Goal: Task Accomplishment & Management: Manage account settings

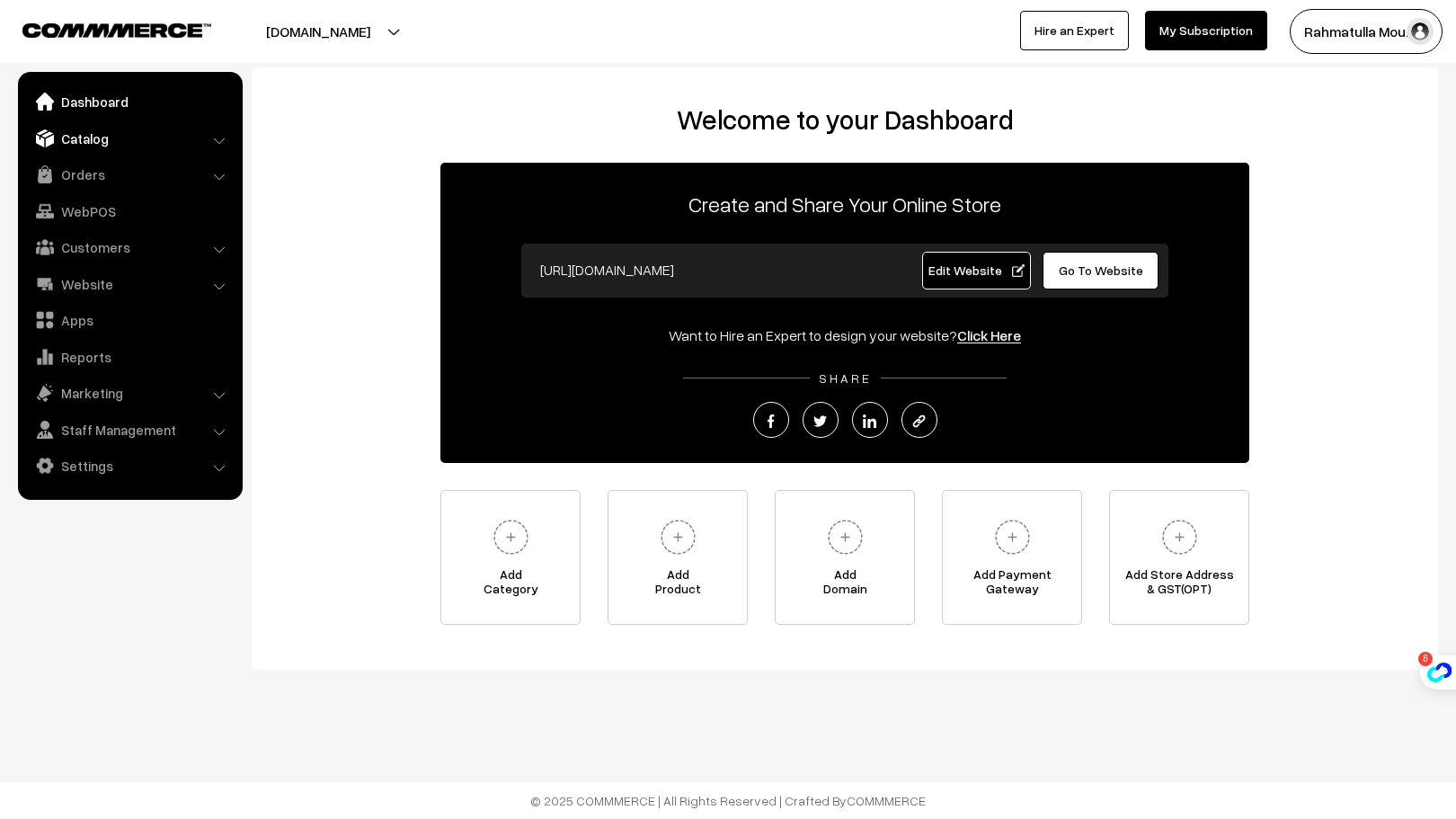
click at [120, 137] on link "Catalog" at bounding box center [130, 138] width 214 height 32
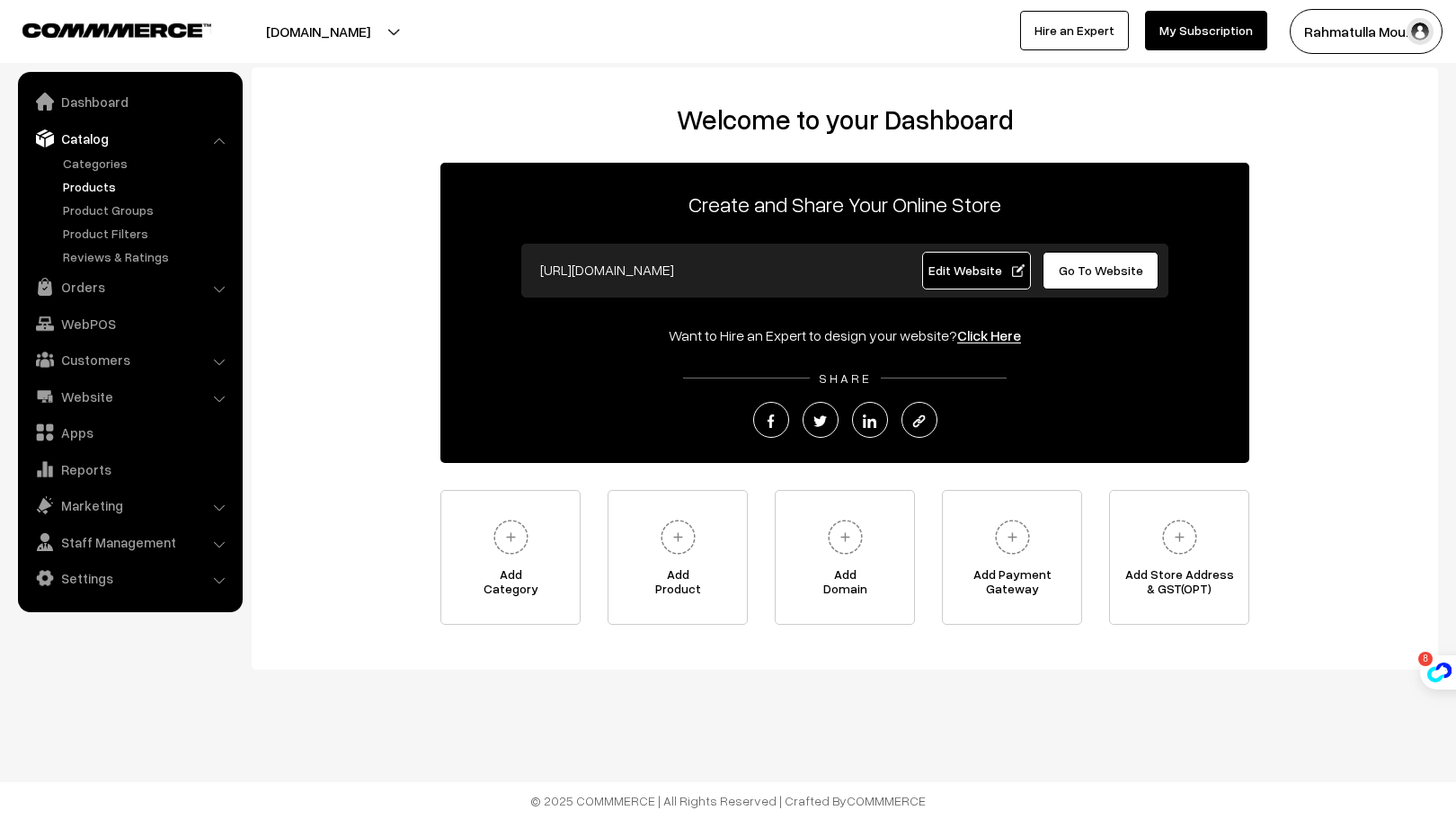
click at [96, 182] on link "Products" at bounding box center [147, 187] width 178 height 19
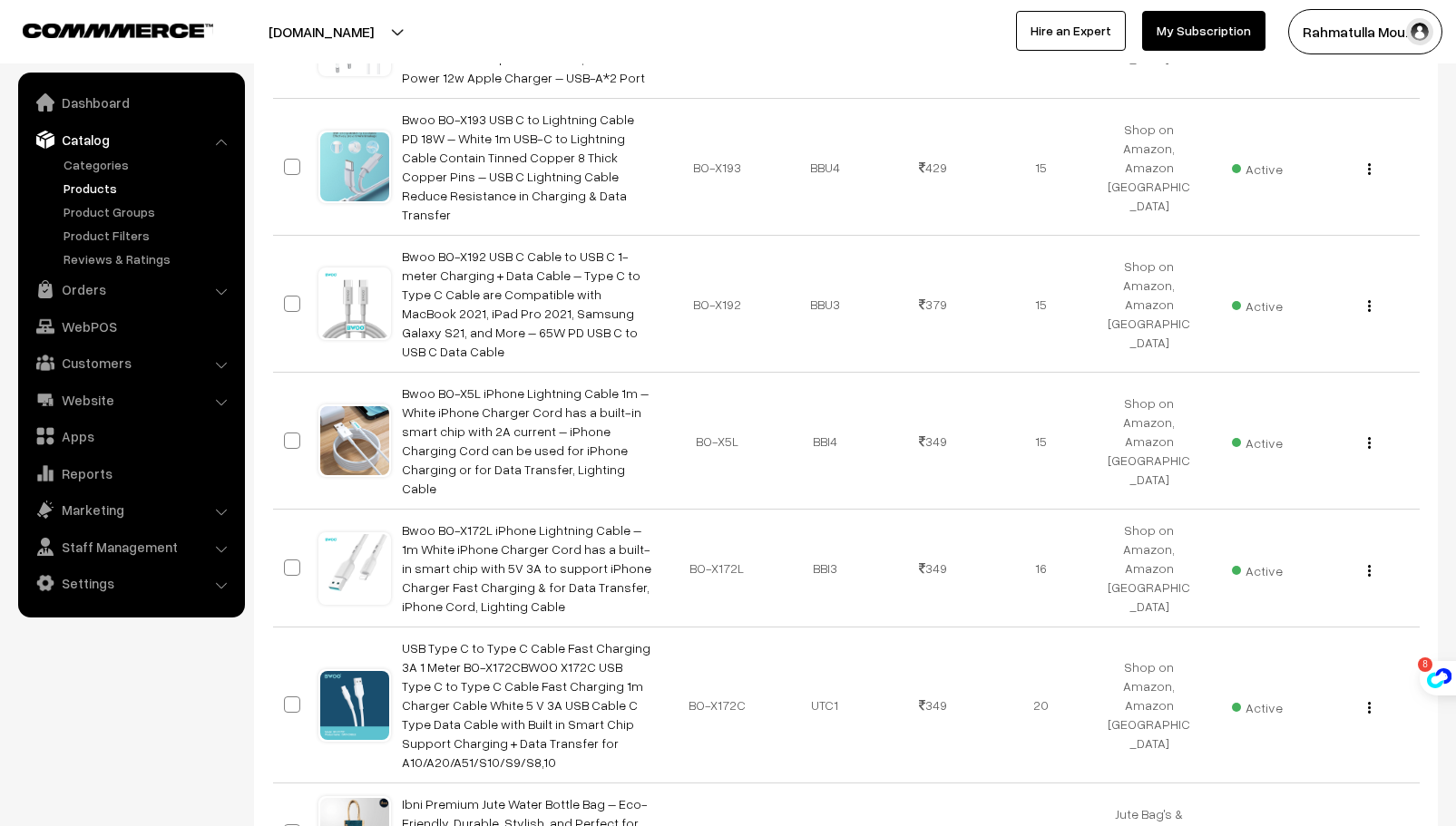
scroll to position [939, 0]
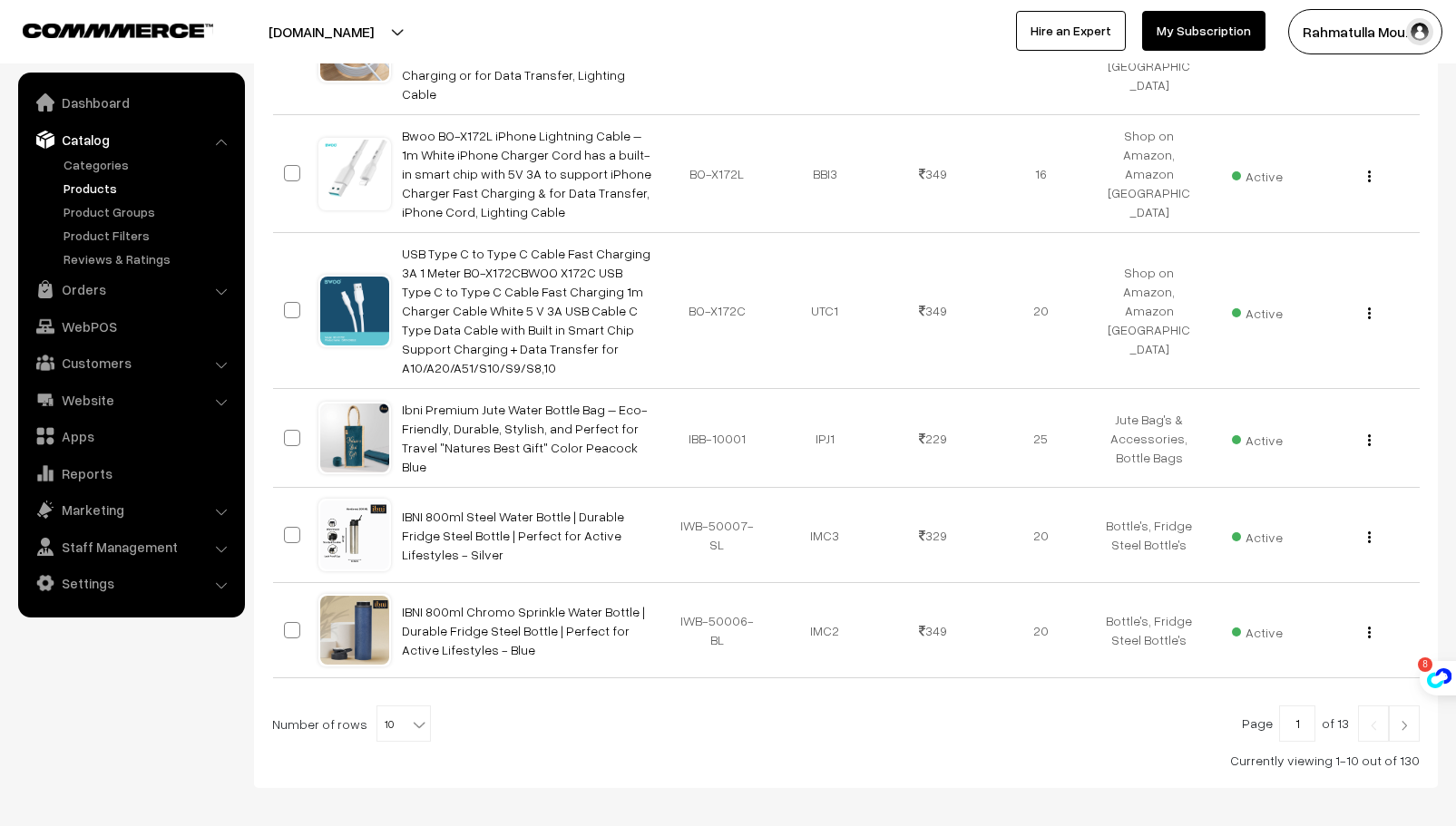
click at [415, 706] on span "10" at bounding box center [403, 724] width 53 height 36
select select "100"
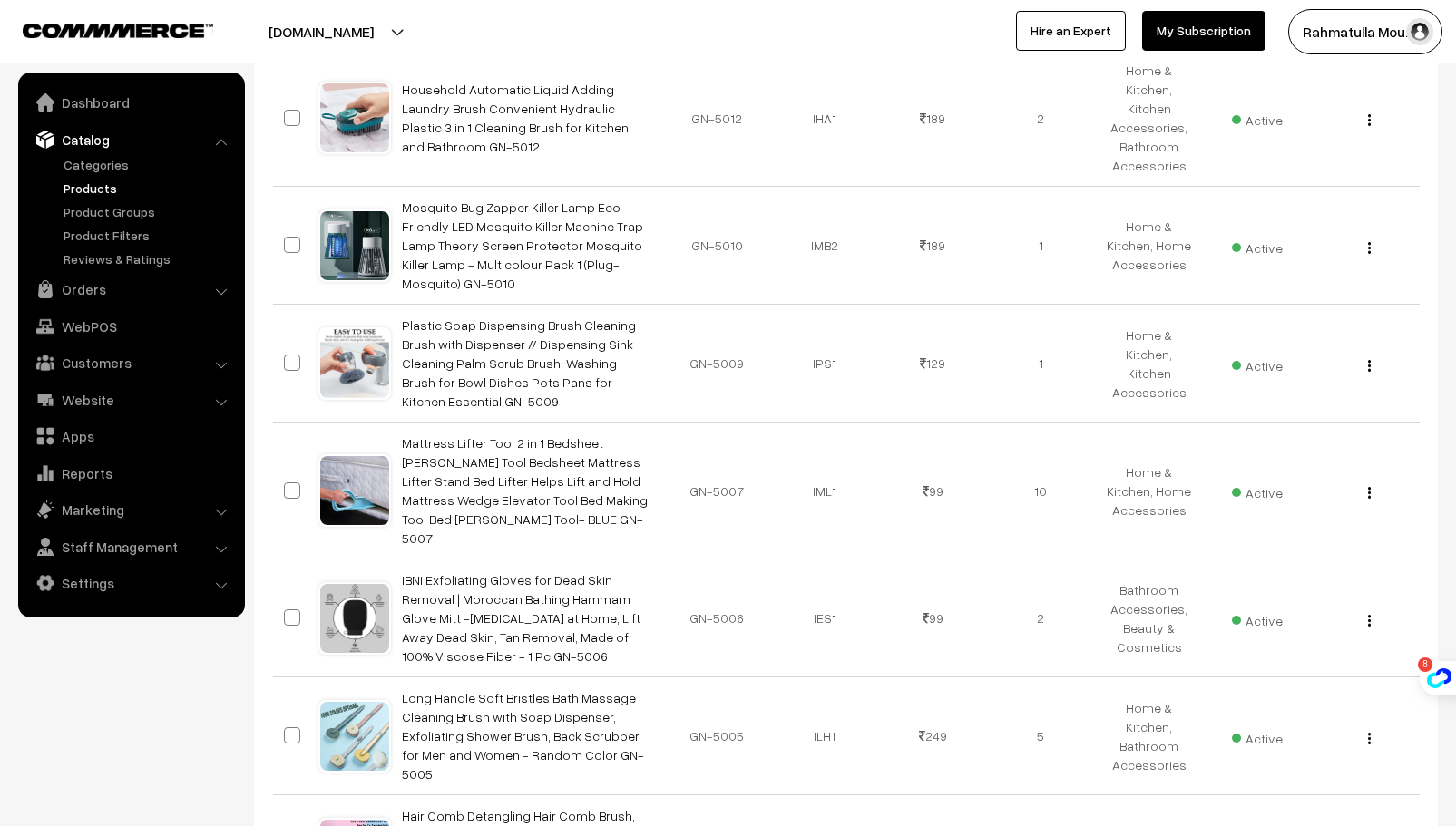
scroll to position [11113, 0]
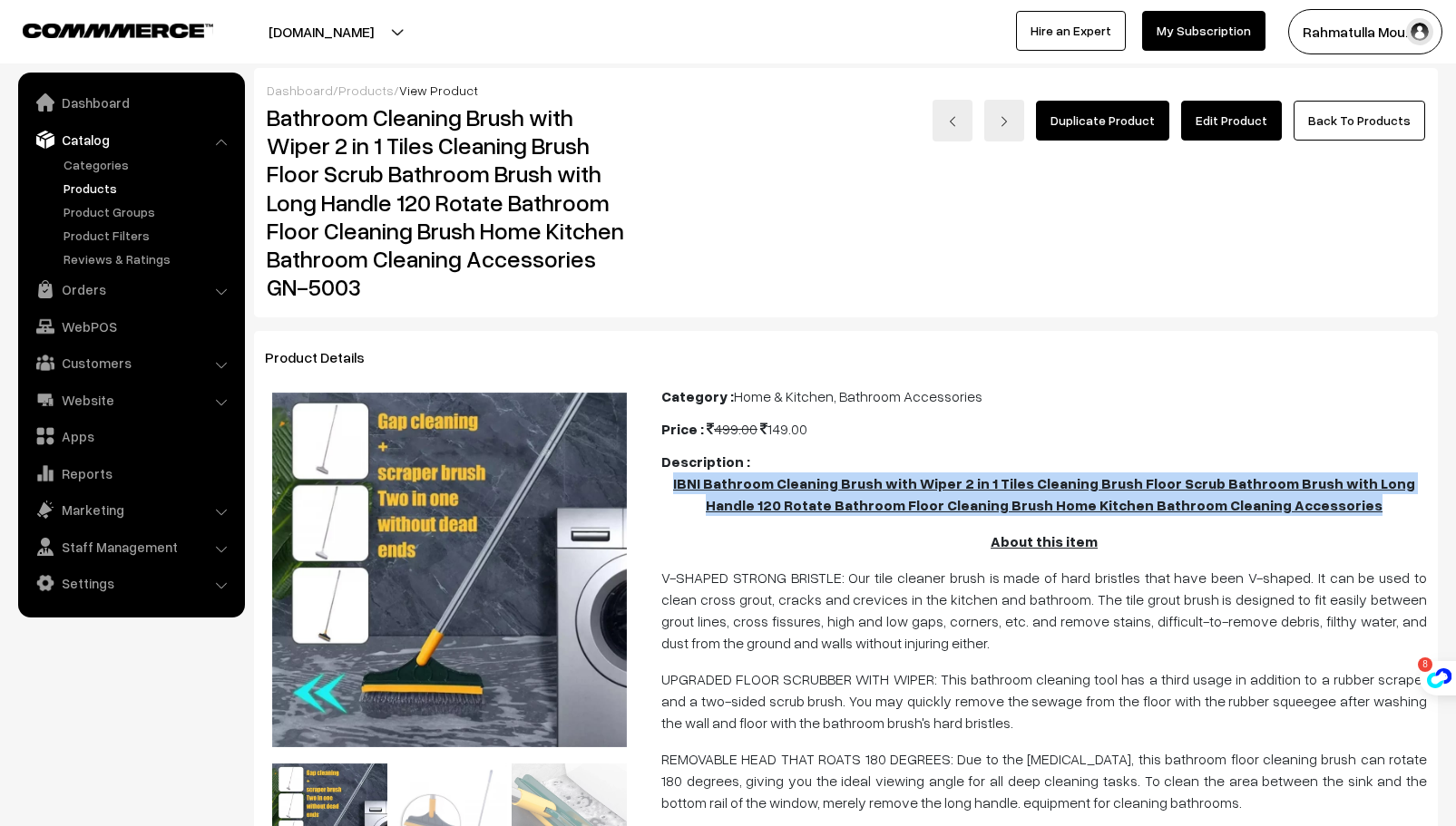
drag, startPoint x: 669, startPoint y: 483, endPoint x: 1378, endPoint y: 520, distance: 710.0
click at [1378, 520] on span "IBNI Bathroom Cleaning Brush with Wiper 2 in 1 Tiles Cleaning Brush Floor Scrub…" at bounding box center [1043, 741] width 765 height 537
copy u "IBNI Bathroom Cleaning Brush with Wiper 2 in 1 Tiles Cleaning Brush Floor Scrub…"
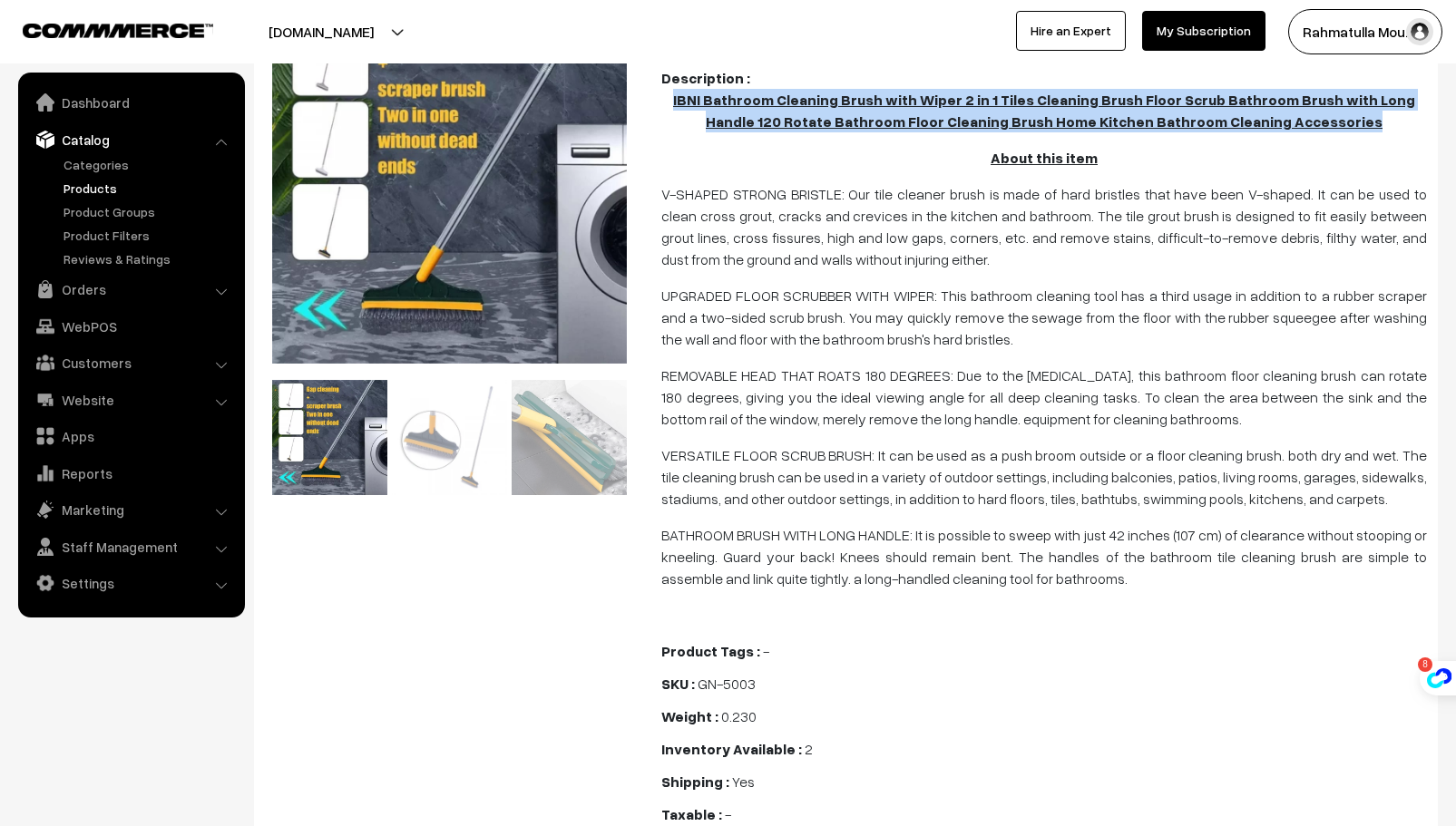
scroll to position [363, 0]
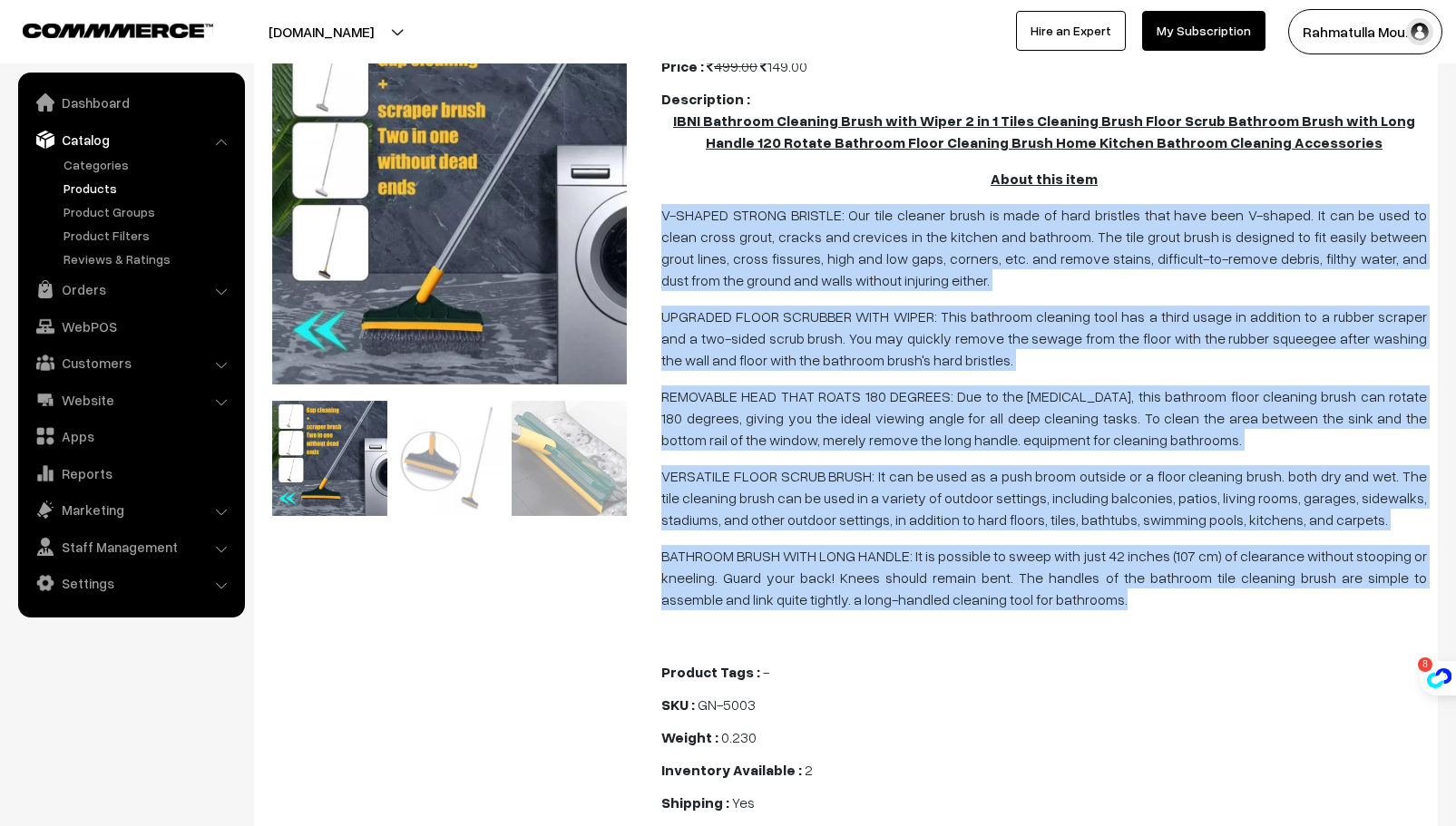
drag, startPoint x: 661, startPoint y: 208, endPoint x: 1185, endPoint y: 620, distance: 666.6
click at [1185, 620] on span "IBNI Bathroom Cleaning Brush with Wiper 2 in 1 Tiles Cleaning Brush Floor Scrub…" at bounding box center [1043, 378] width 765 height 537
copy span "V-SHAPED STRONG BRISTLE: Our tile cleaner brush is made of hard bristles that h…"
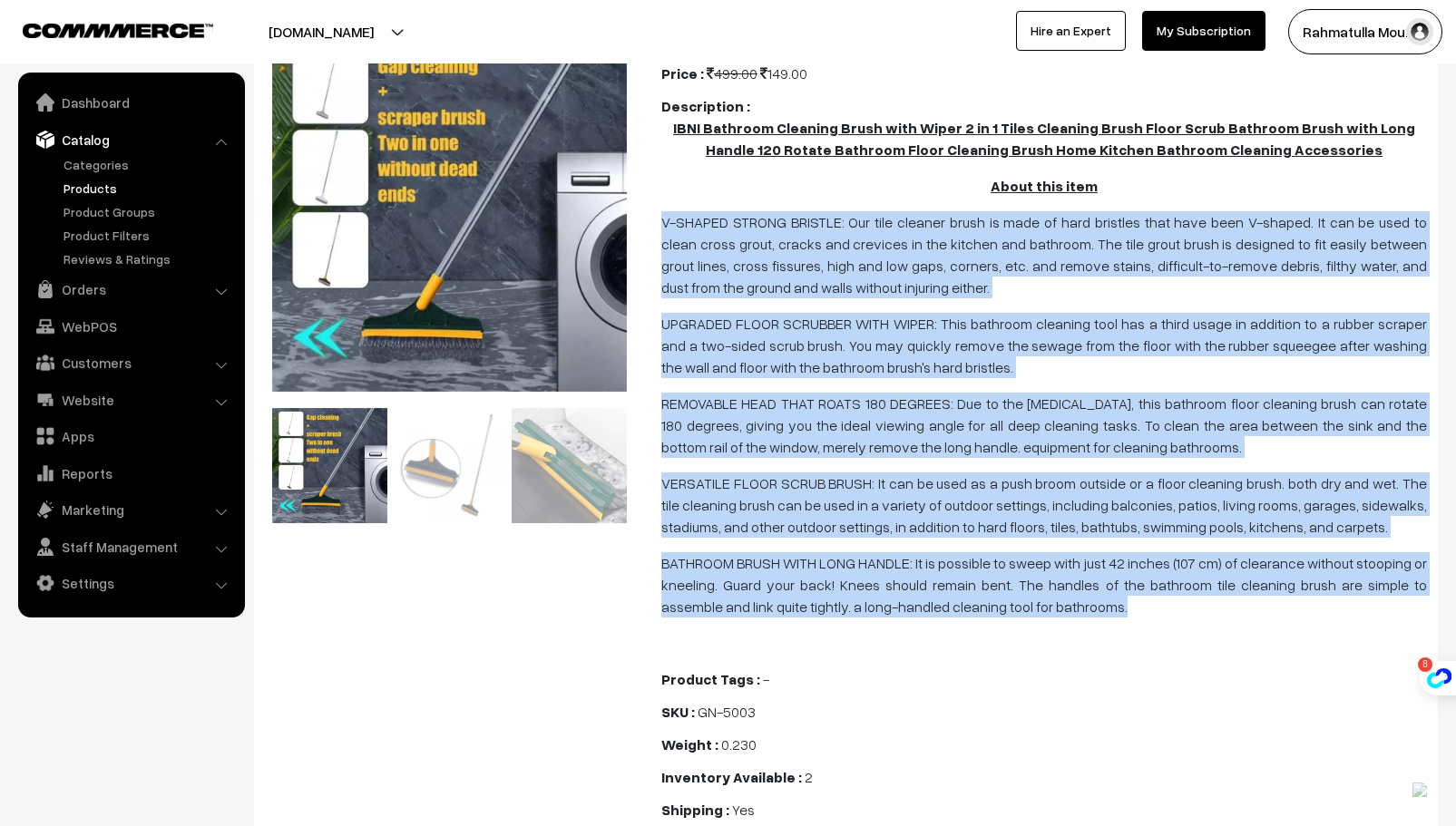
scroll to position [0, 0]
